Goal: Task Accomplishment & Management: Use online tool/utility

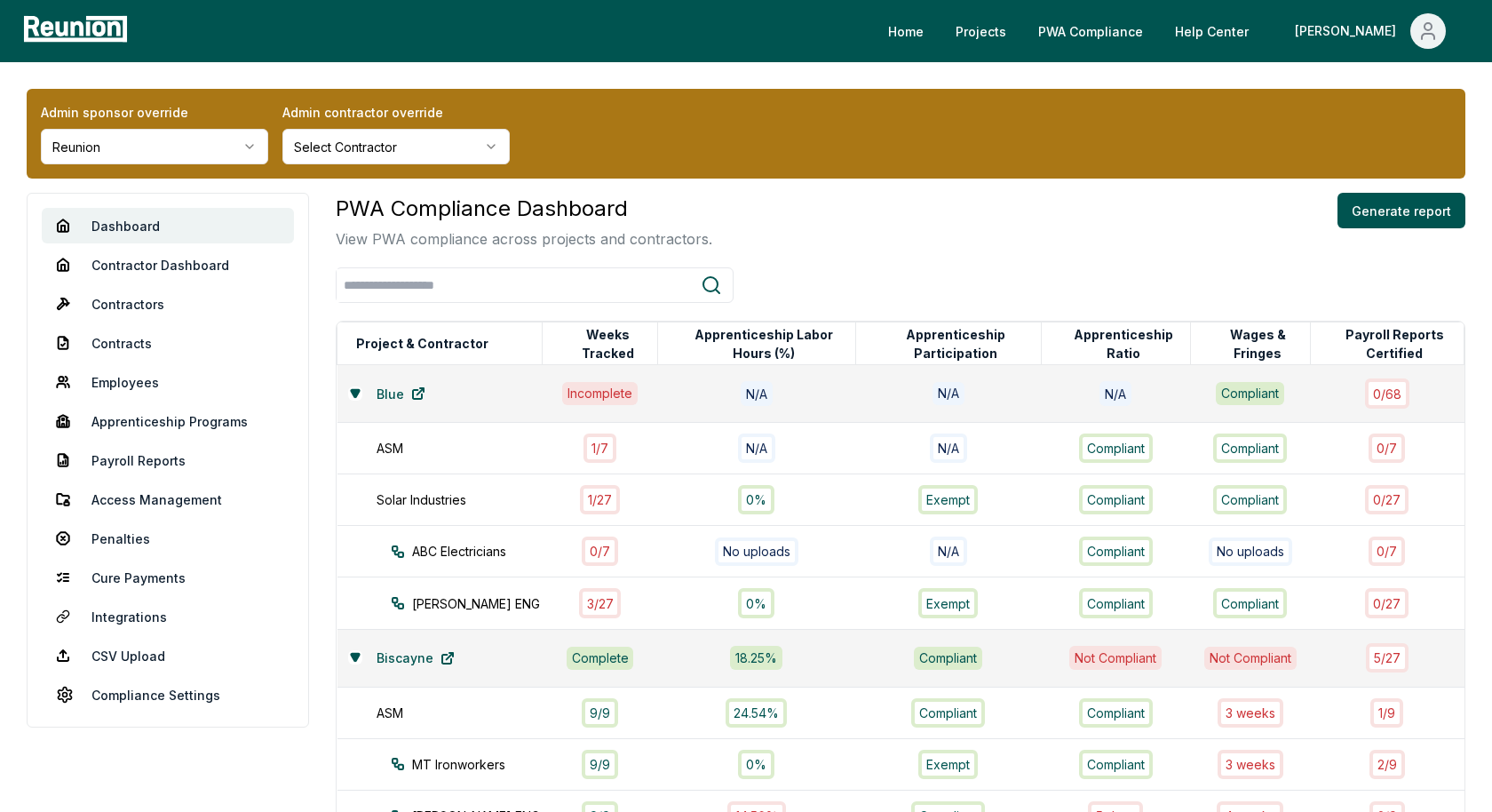
click at [237, 149] on html "Please visit us on your desktop We're working on making our marketplace mobile-…" at bounding box center [746, 585] width 1492 height 1172
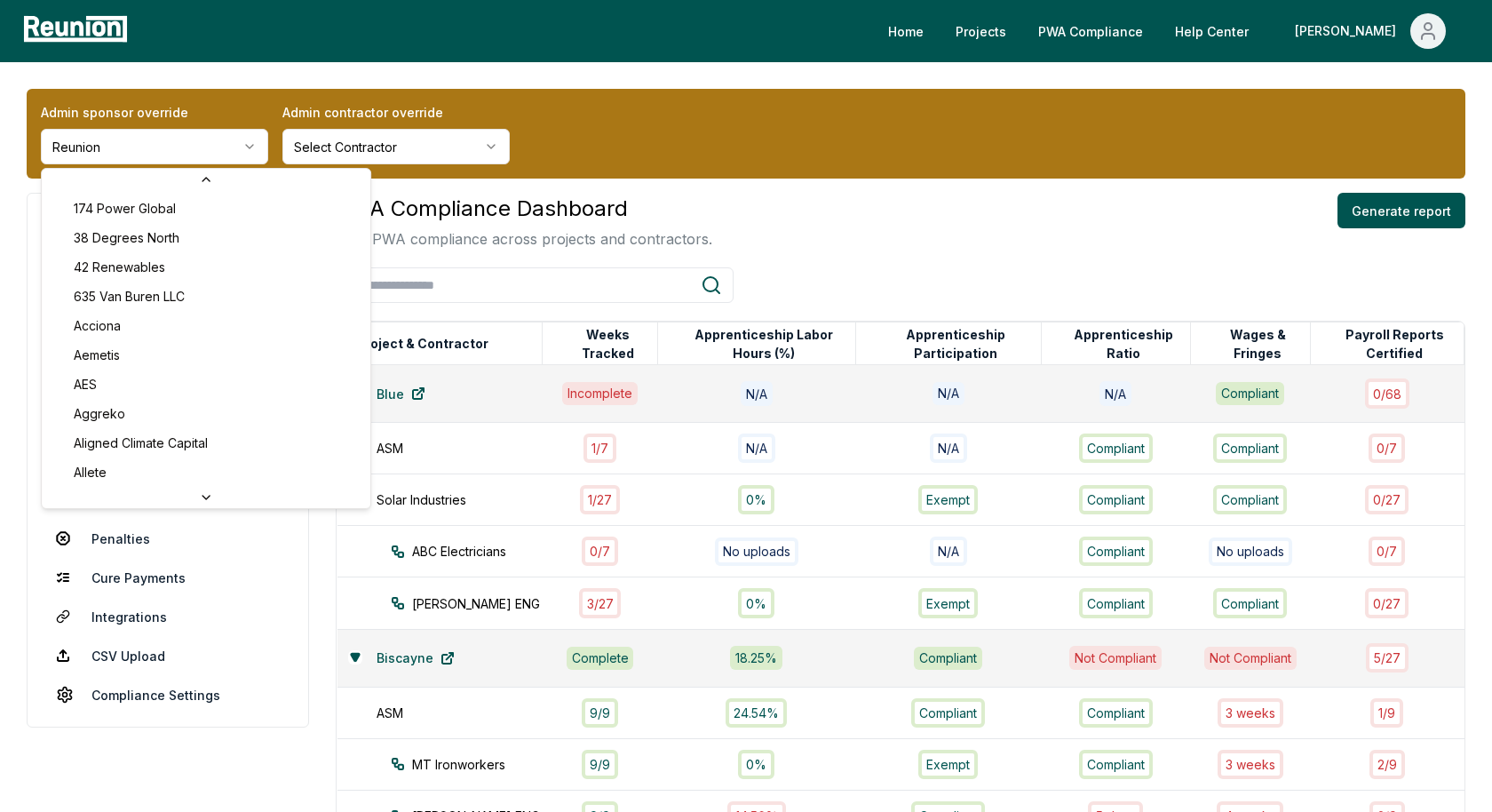
scroll to position [5654, 0]
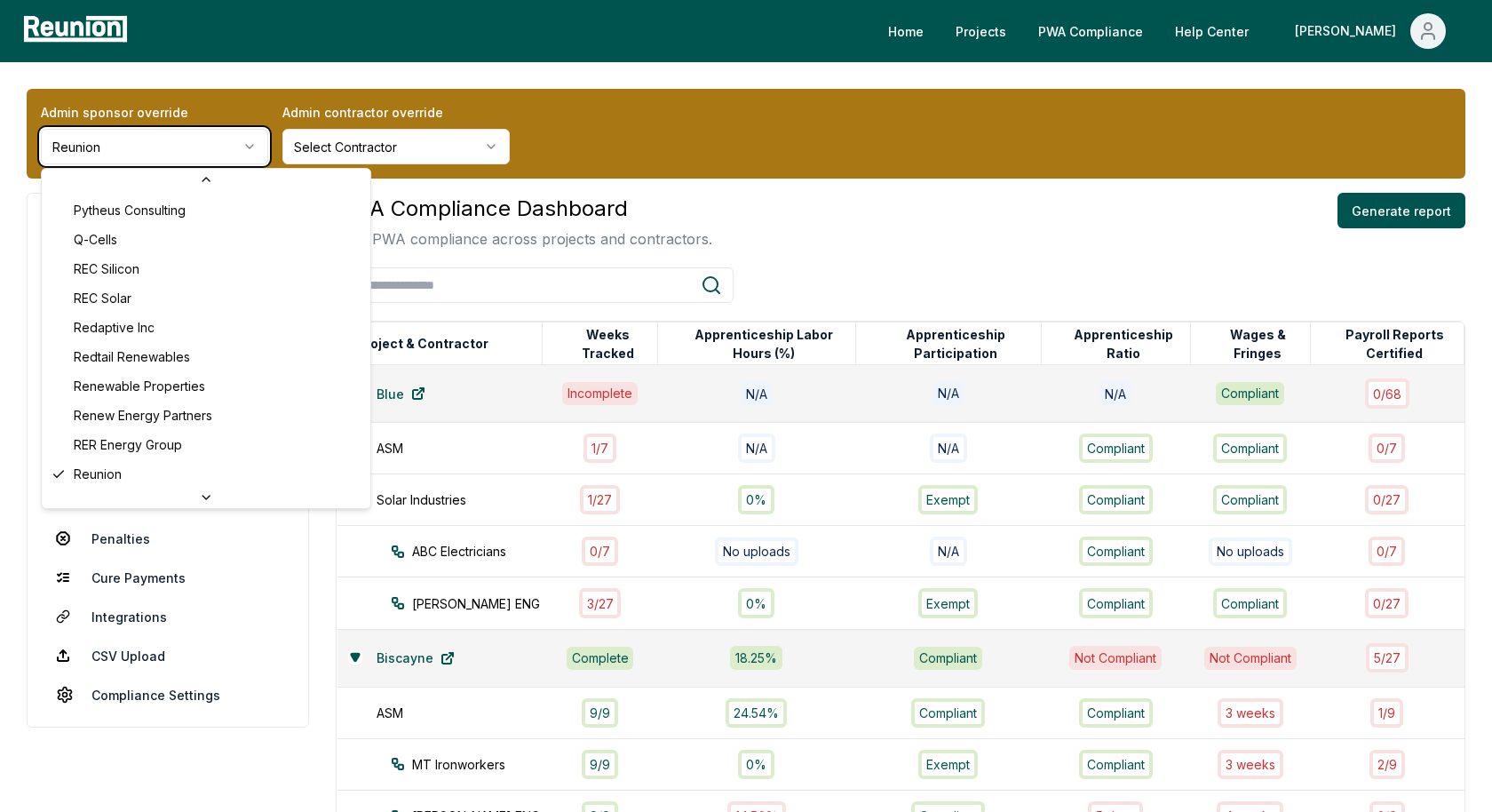
click at [571, 69] on html "Please visit us on your desktop We're working on making our marketplace mobile-…" at bounding box center [746, 585] width 1492 height 1172
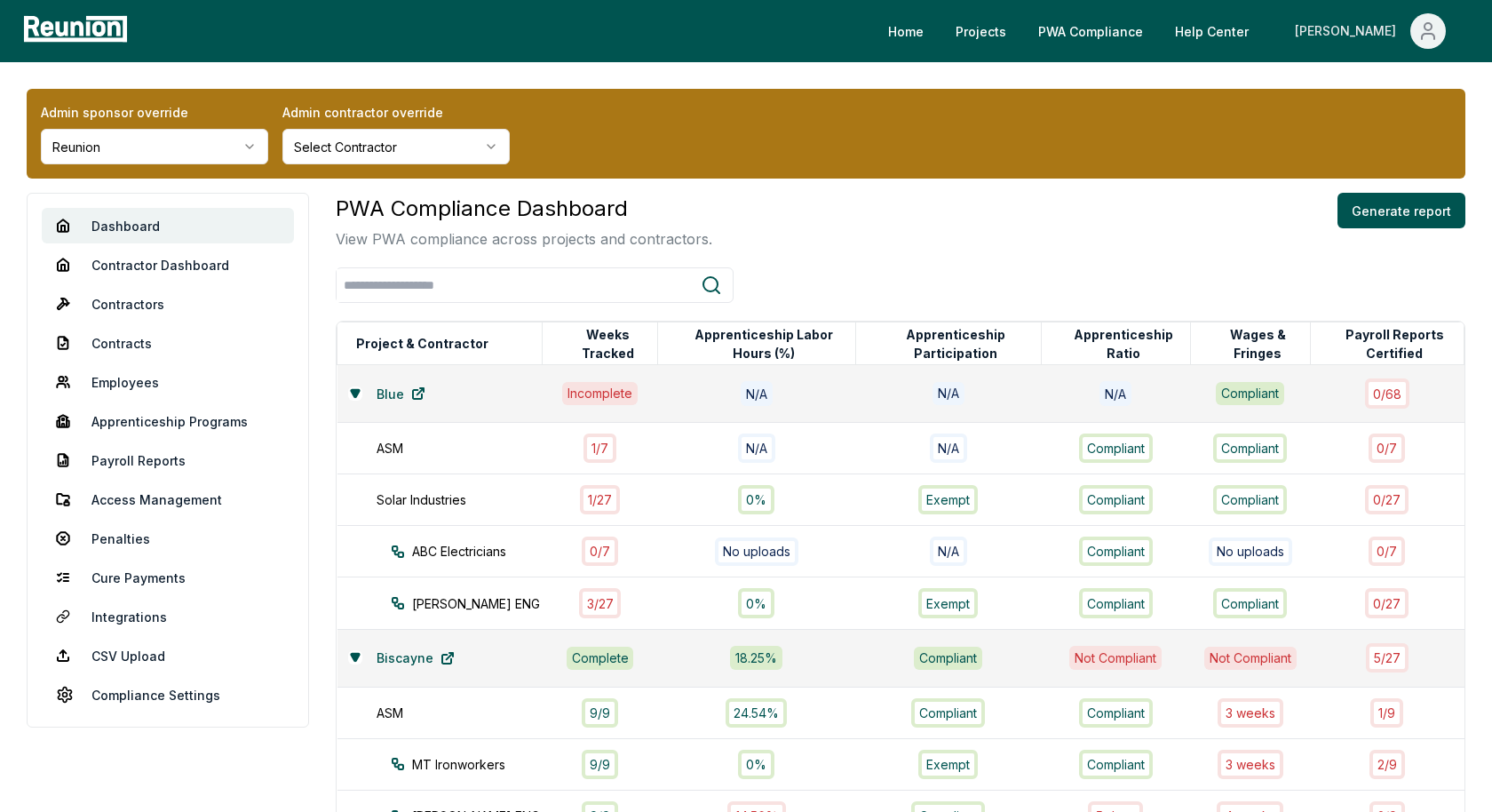
click at [1440, 28] on span "Main" at bounding box center [1429, 31] width 36 height 36
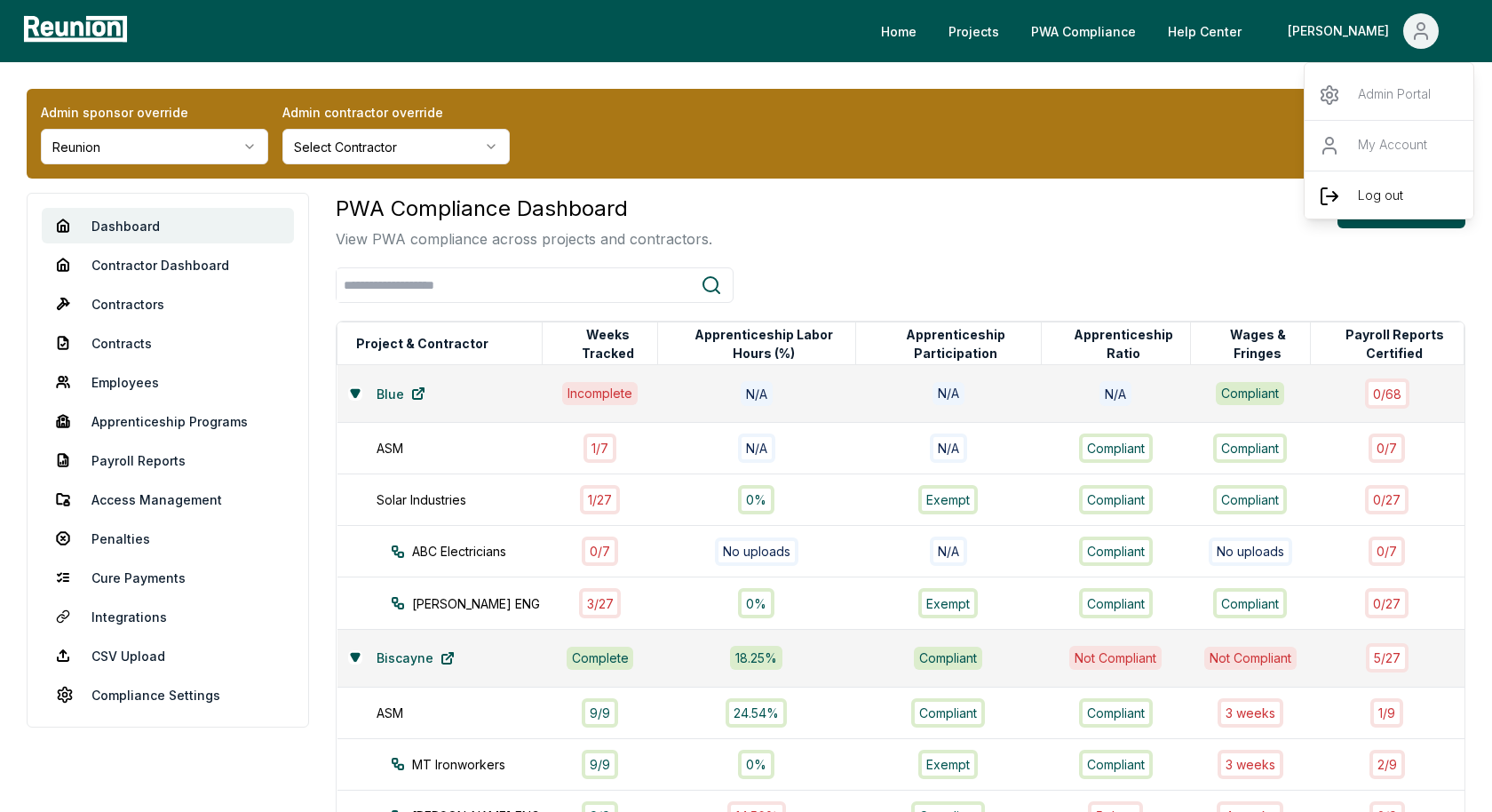
click at [1358, 194] on p "Log out" at bounding box center [1381, 196] width 45 height 22
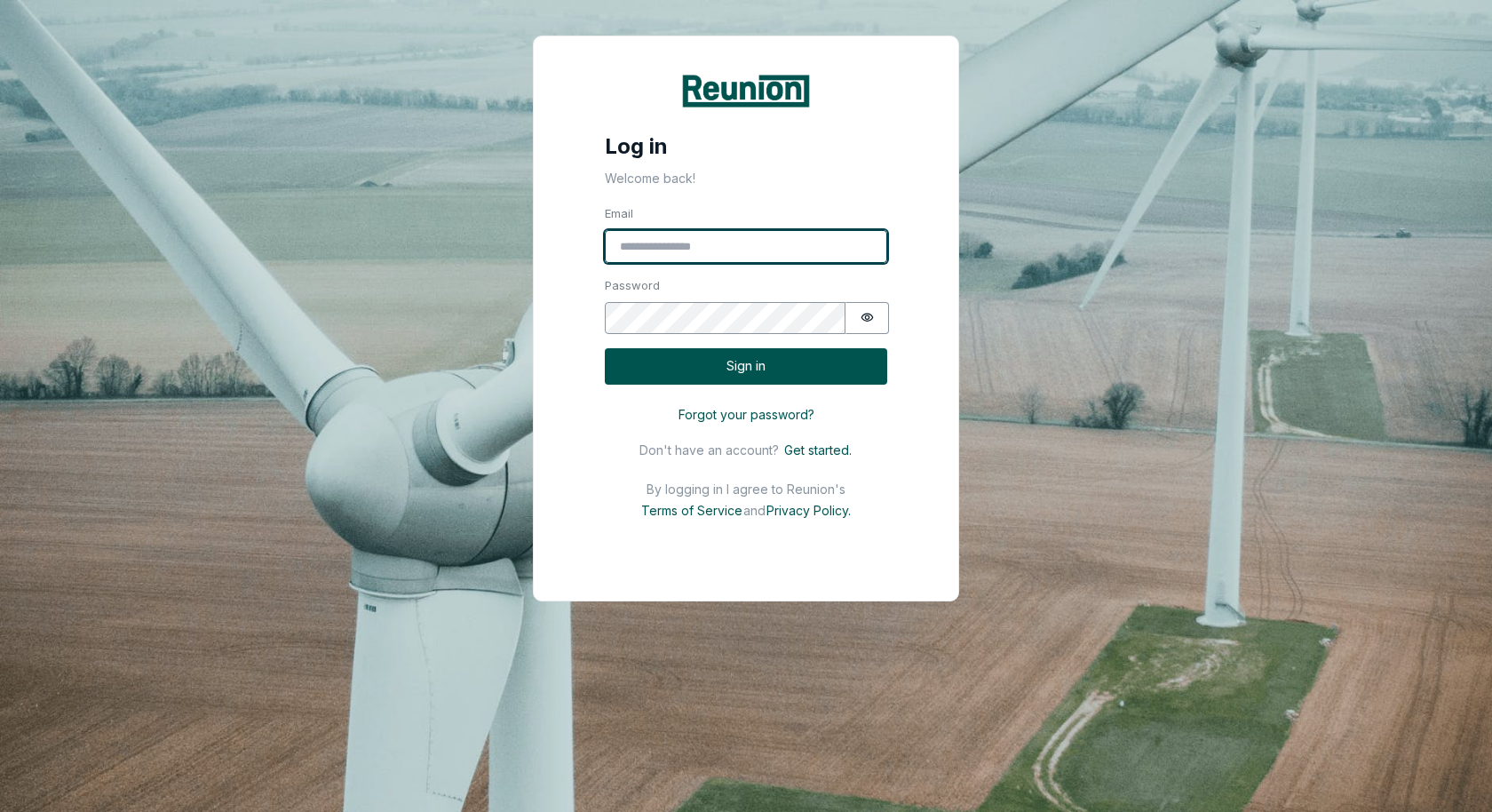
click at [799, 251] on input "Email" at bounding box center [745, 247] width 282 height 34
type input "**********"
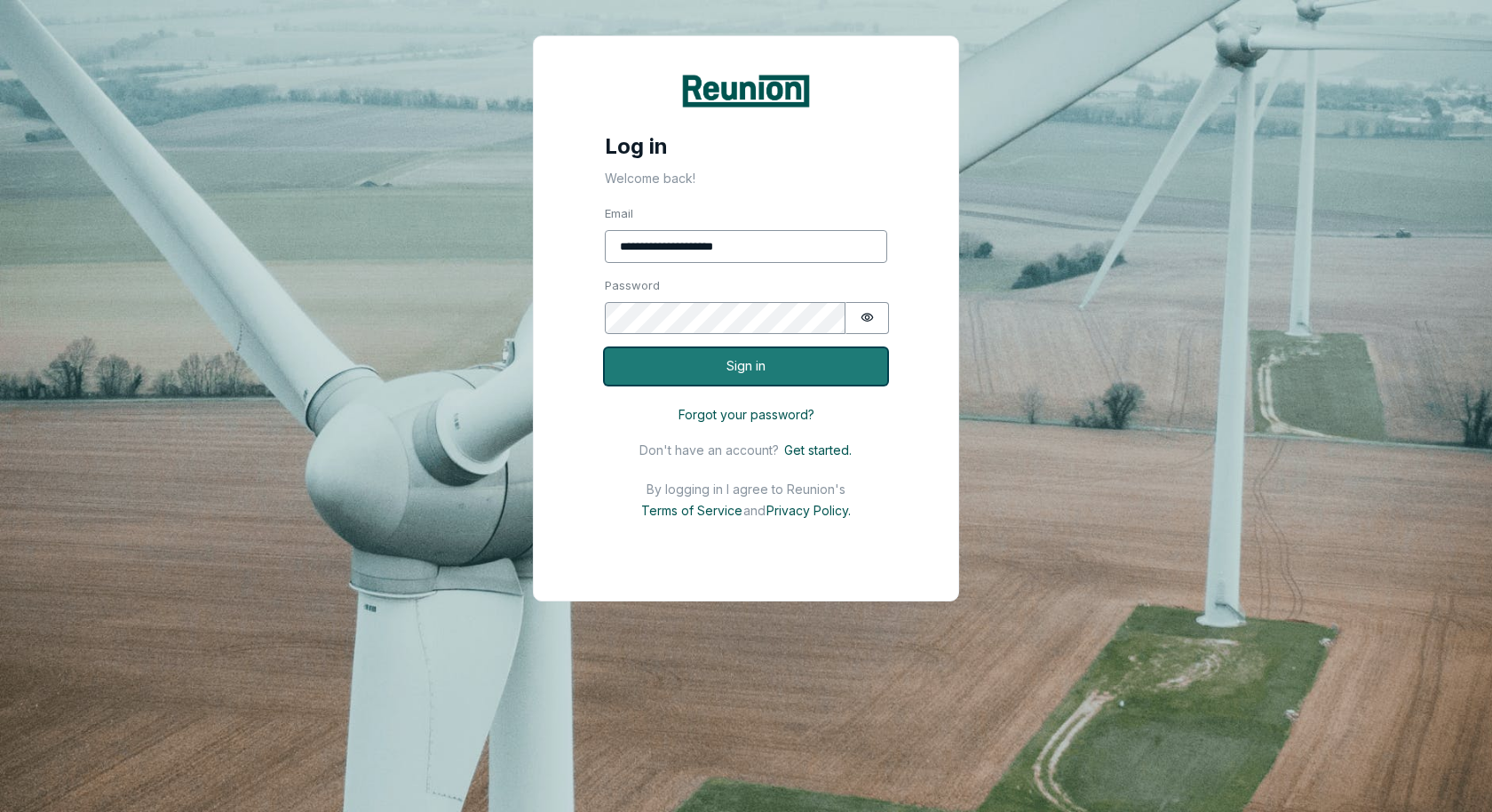
click at [813, 354] on button "Sign in" at bounding box center [745, 366] width 282 height 37
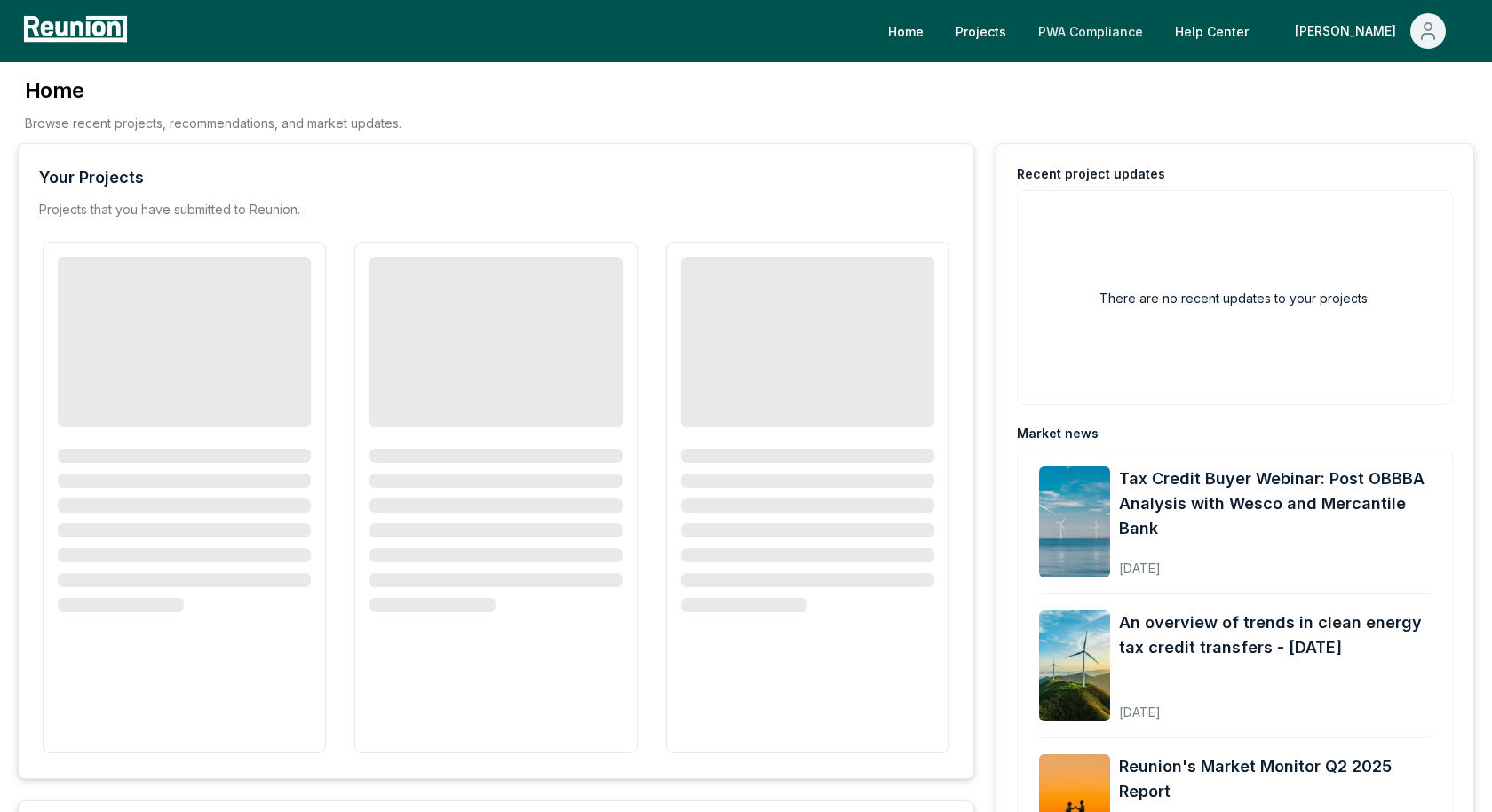
click at [1157, 36] on link "PWA Compliance" at bounding box center [1090, 31] width 133 height 36
